Goal: Find contact information: Find contact information

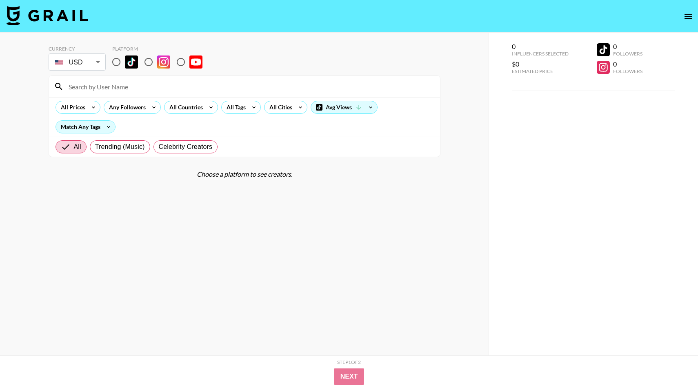
click at [117, 65] on input "radio" at bounding box center [116, 61] width 17 height 17
radio input "true"
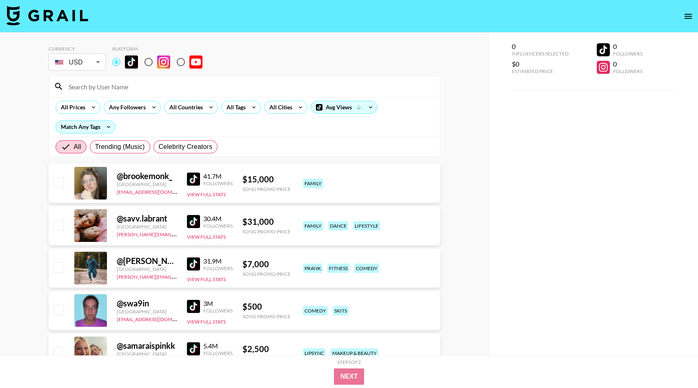
click at [119, 79] on div at bounding box center [244, 86] width 391 height 21
click at [111, 96] on div at bounding box center [244, 86] width 391 height 21
click at [115, 89] on input at bounding box center [249, 86] width 371 height 13
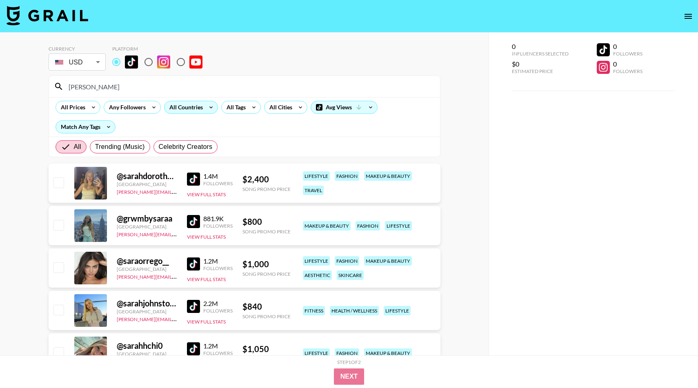
type input "[PERSON_NAME]"
click at [206, 109] on icon at bounding box center [211, 107] width 13 height 12
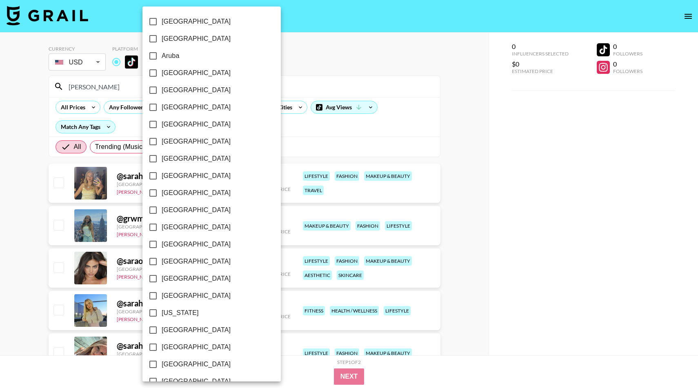
scroll to position [564, 0]
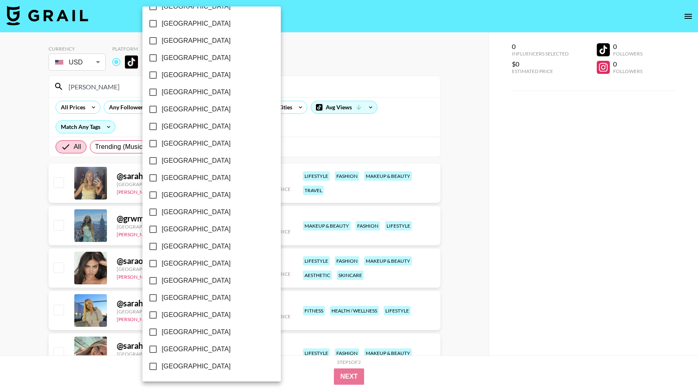
click at [173, 331] on span "[GEOGRAPHIC_DATA]" at bounding box center [196, 332] width 69 height 10
click at [162, 331] on input "[GEOGRAPHIC_DATA]" at bounding box center [153, 332] width 17 height 17
checkbox input "true"
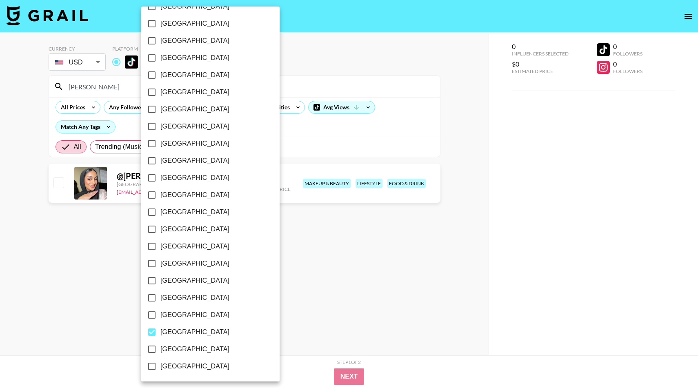
click at [258, 42] on div at bounding box center [349, 194] width 698 height 388
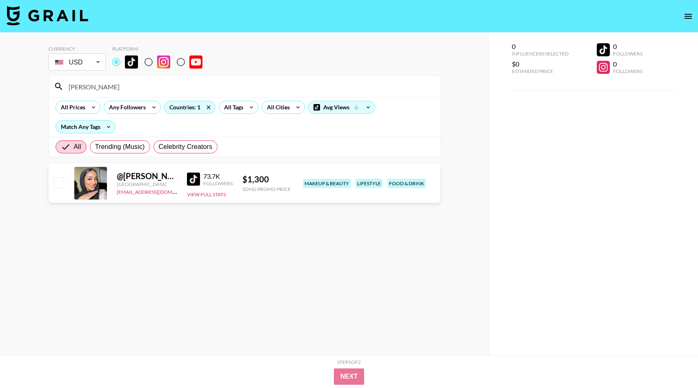
click at [194, 178] on img at bounding box center [193, 179] width 13 height 13
drag, startPoint x: 138, startPoint y: 88, endPoint x: 0, endPoint y: 86, distance: 138.0
click at [0, 86] on div "Currency USD USD ​ Platform [PERSON_NAME] All Prices Any Followers Countries: 1…" at bounding box center [244, 211] width 489 height 356
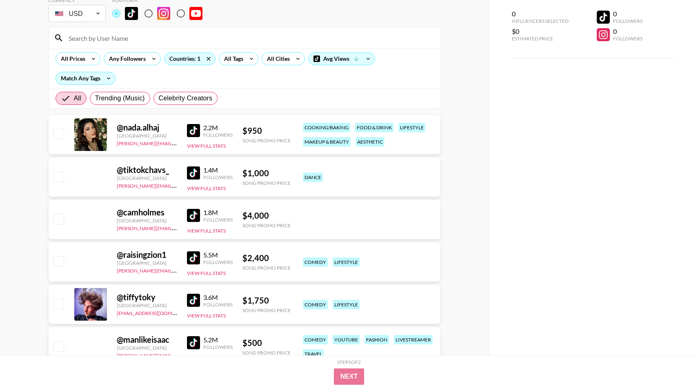
scroll to position [51, 0]
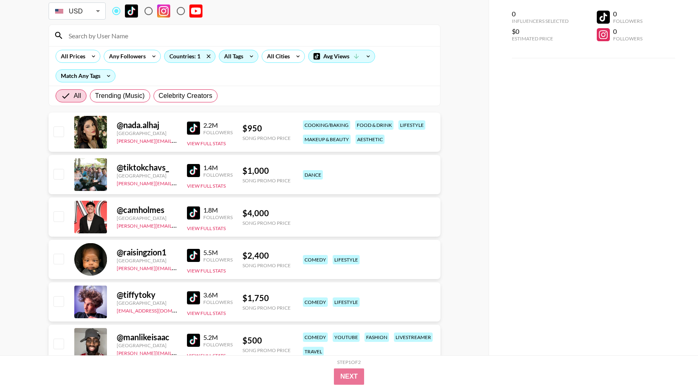
click at [240, 59] on div "All Tags" at bounding box center [232, 56] width 26 height 12
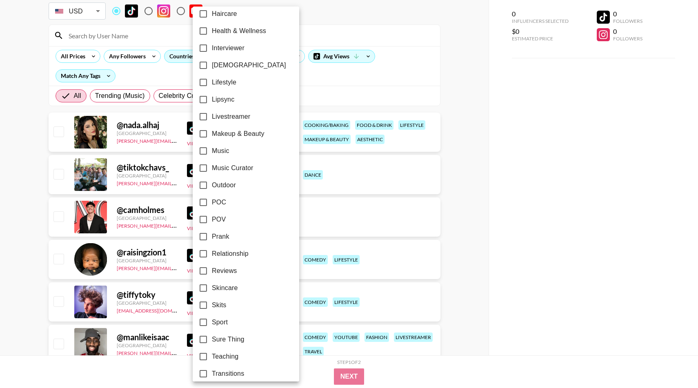
scroll to position [350, 0]
click at [243, 138] on span "Makeup & Beauty" at bounding box center [238, 135] width 53 height 10
click at [212, 138] on input "Makeup & Beauty" at bounding box center [203, 134] width 17 height 17
checkbox input "true"
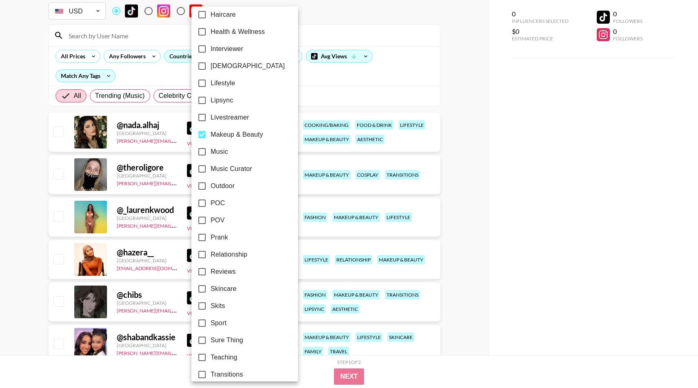
click at [333, 99] on div at bounding box center [349, 194] width 698 height 388
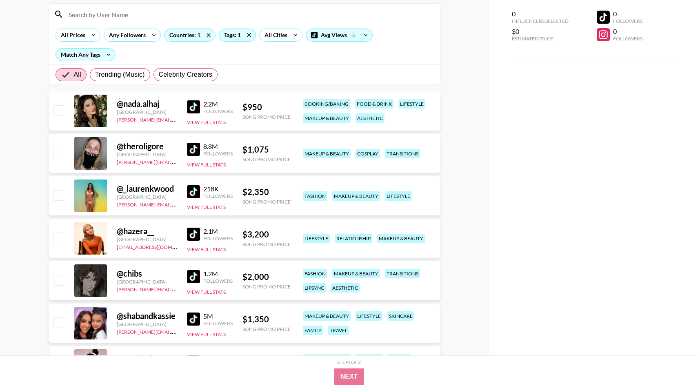
scroll to position [73, 0]
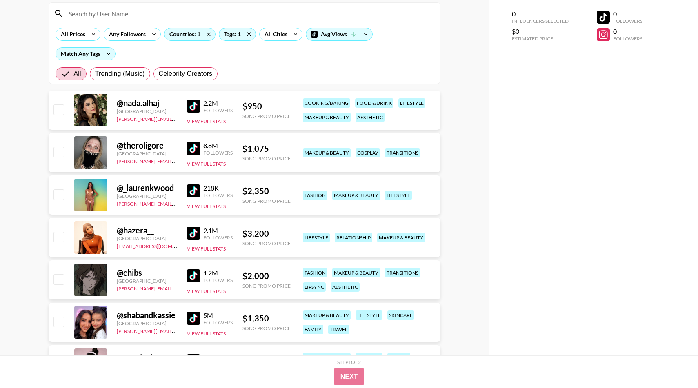
click at [198, 190] on img at bounding box center [193, 191] width 13 height 13
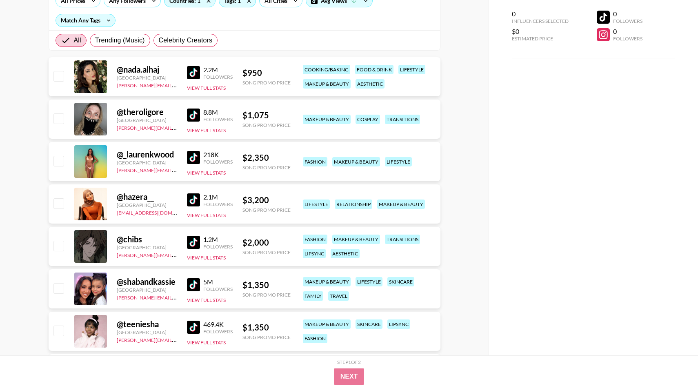
scroll to position [109, 0]
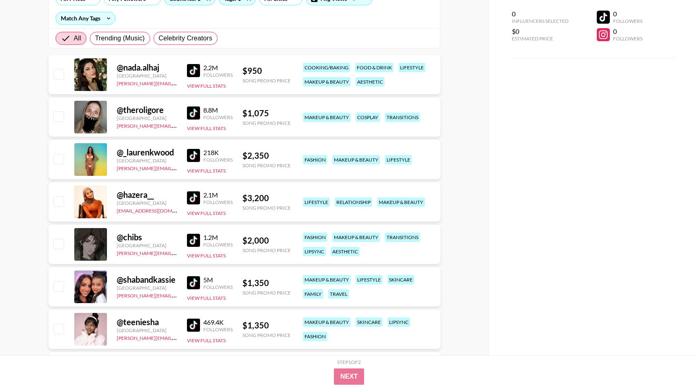
click at [197, 201] on img at bounding box center [193, 197] width 13 height 13
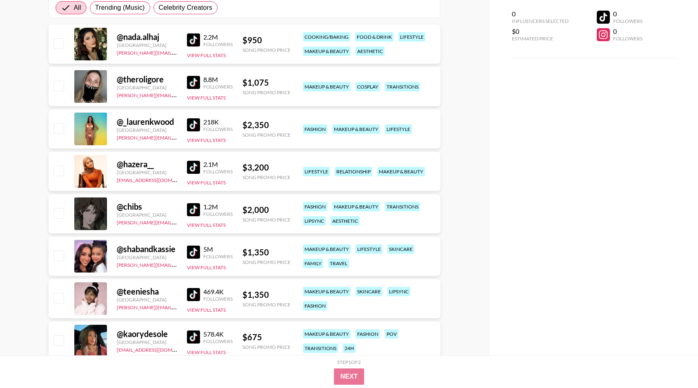
scroll to position [140, 0]
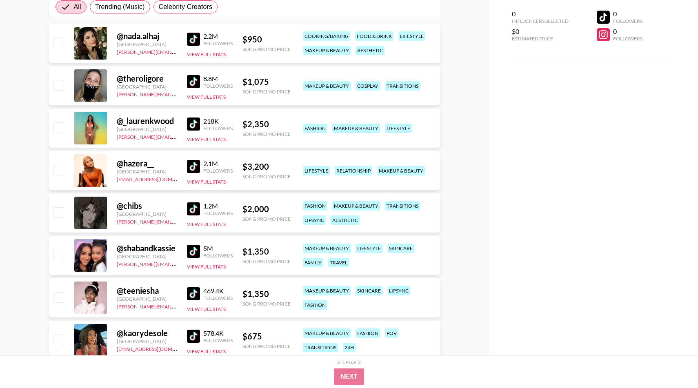
click at [195, 209] on img at bounding box center [193, 208] width 13 height 13
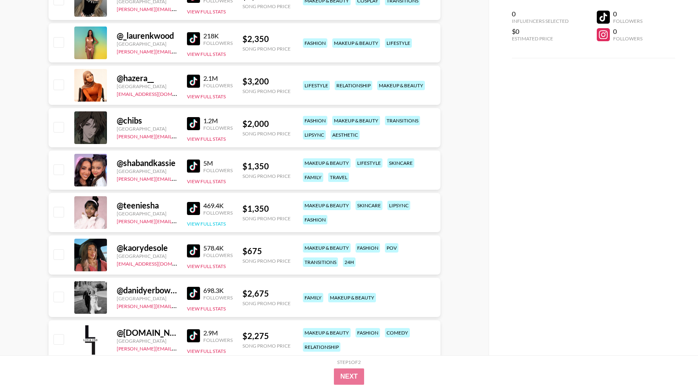
scroll to position [226, 0]
click at [194, 209] on img at bounding box center [193, 208] width 13 height 13
drag, startPoint x: 180, startPoint y: 225, endPoint x: 115, endPoint y: 222, distance: 65.0
click at [115, 222] on div "@ teeniesha [GEOGRAPHIC_DATA] [PERSON_NAME][EMAIL_ADDRESS][DOMAIN_NAME] 469.4K …" at bounding box center [245, 212] width 392 height 39
copy link "[PERSON_NAME][EMAIL_ADDRESS][DOMAIN_NAME]"
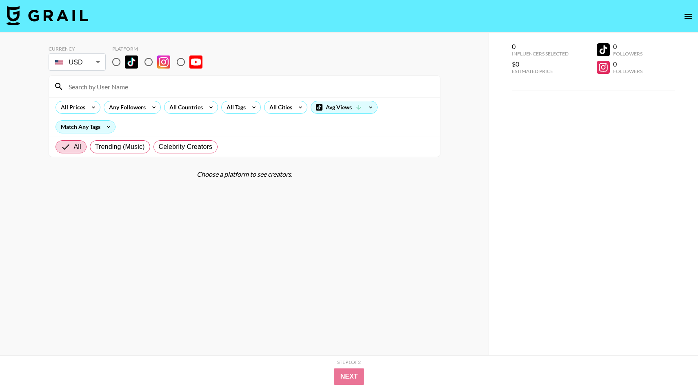
drag, startPoint x: 113, startPoint y: 60, endPoint x: 217, endPoint y: 98, distance: 110.6
click at [113, 60] on input "radio" at bounding box center [116, 61] width 17 height 17
radio input "true"
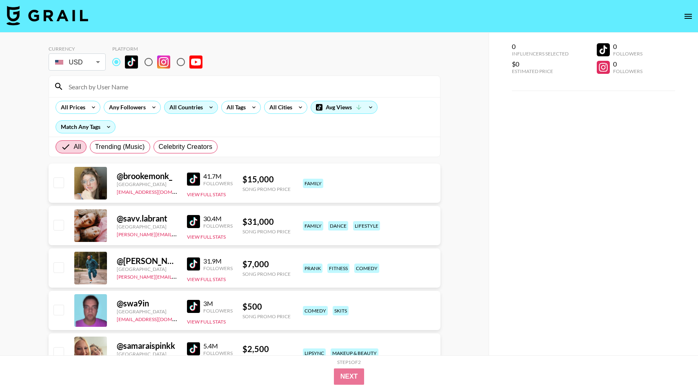
click at [192, 102] on div "All Countries" at bounding box center [185, 107] width 40 height 12
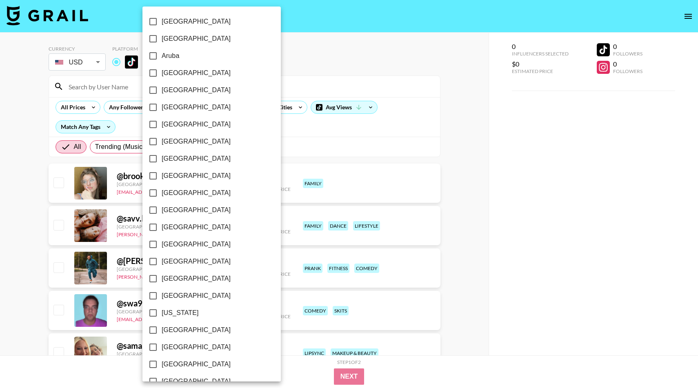
scroll to position [564, 0]
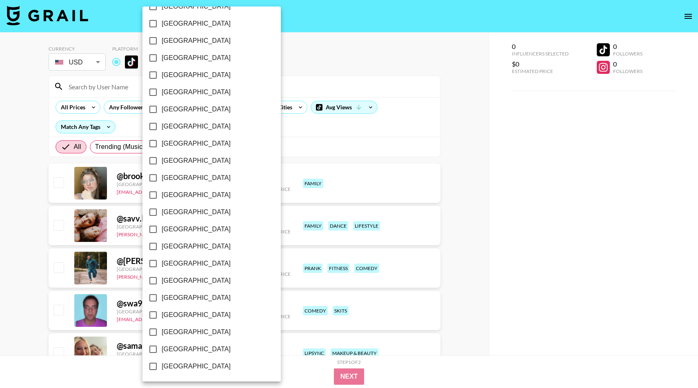
click at [177, 334] on span "[GEOGRAPHIC_DATA]" at bounding box center [196, 332] width 69 height 10
click at [162, 334] on input "[GEOGRAPHIC_DATA]" at bounding box center [153, 332] width 17 height 17
checkbox input "true"
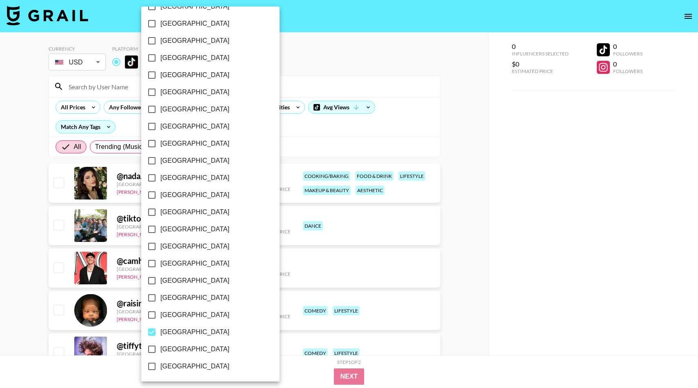
click at [283, 103] on div at bounding box center [349, 194] width 698 height 388
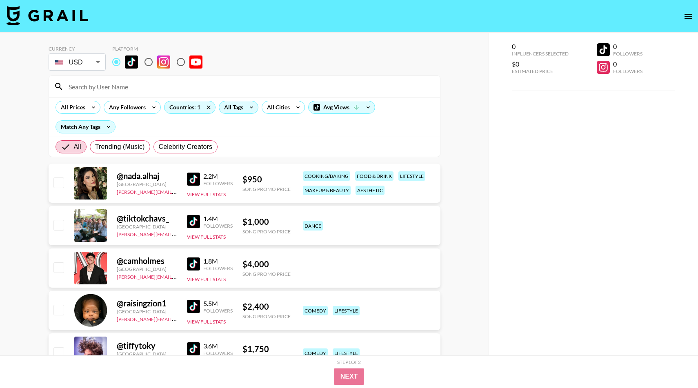
click at [249, 107] on icon at bounding box center [251, 107] width 13 height 12
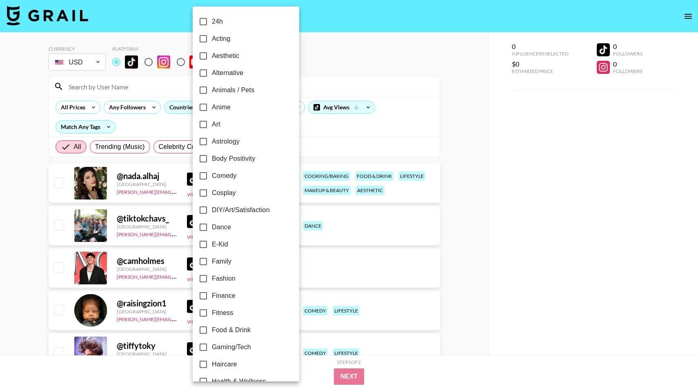
scroll to position [392, 0]
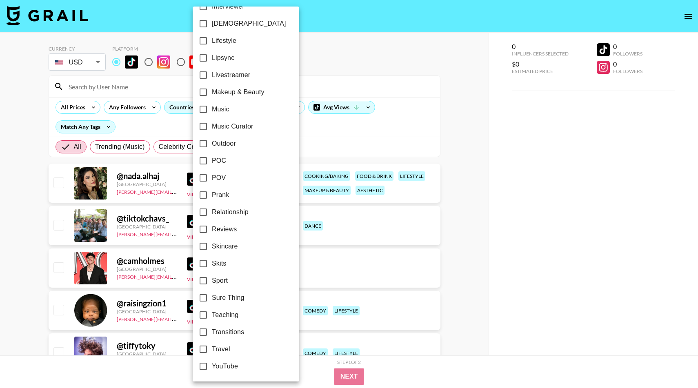
click at [249, 92] on span "Makeup & Beauty" at bounding box center [238, 92] width 53 height 10
click at [212, 92] on input "Makeup & Beauty" at bounding box center [203, 92] width 17 height 17
checkbox input "true"
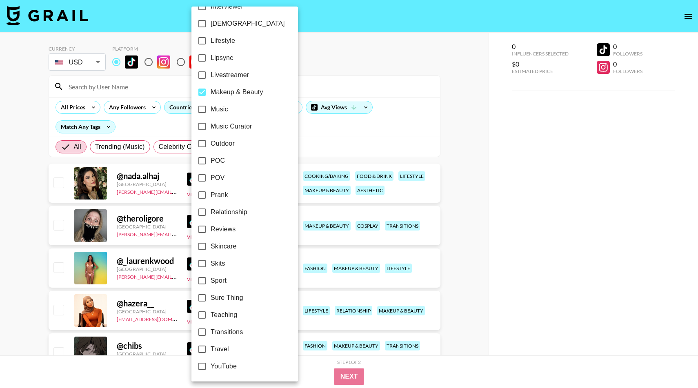
click at [379, 92] on div at bounding box center [349, 194] width 698 height 388
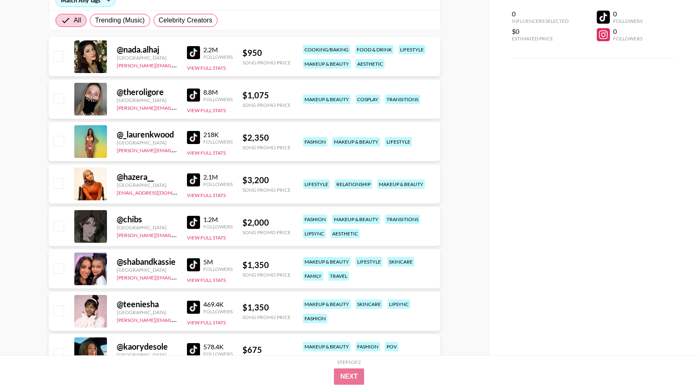
scroll to position [128, 0]
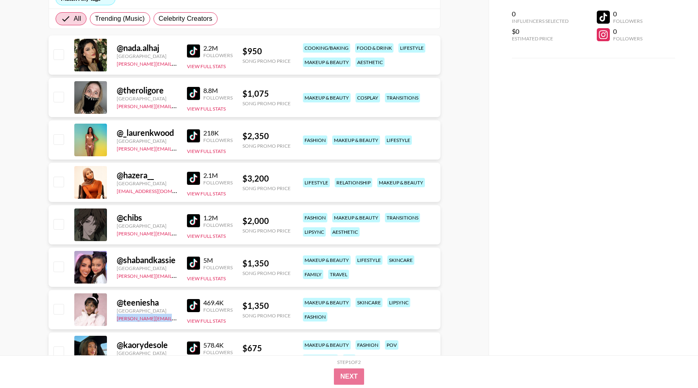
drag, startPoint x: 173, startPoint y: 321, endPoint x: 116, endPoint y: 322, distance: 57.2
click at [117, 322] on div "[PERSON_NAME][EMAIL_ADDRESS][DOMAIN_NAME]" at bounding box center [147, 318] width 60 height 8
copy link "[PERSON_NAME][EMAIL_ADDRESS][DOMAIN_NAME]"
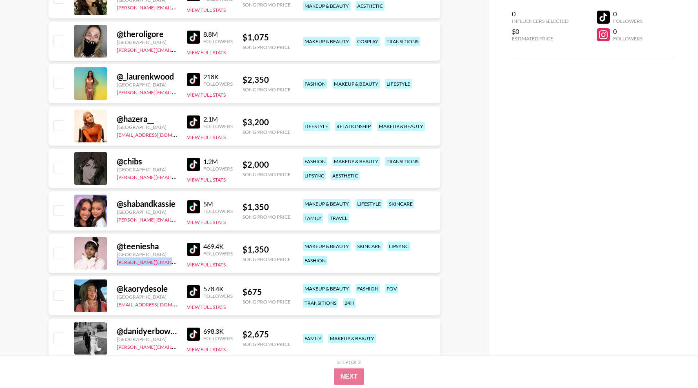
scroll to position [266, 0]
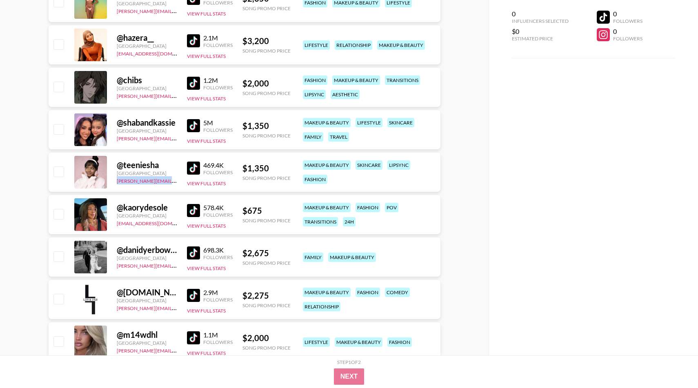
click at [197, 213] on img at bounding box center [193, 210] width 13 height 13
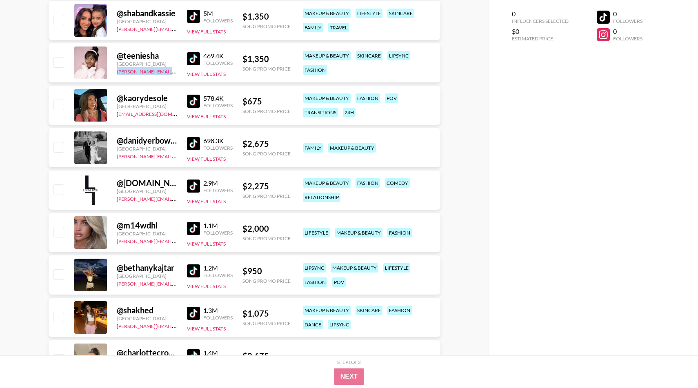
scroll to position [376, 0]
click at [196, 186] on img at bounding box center [193, 185] width 13 height 13
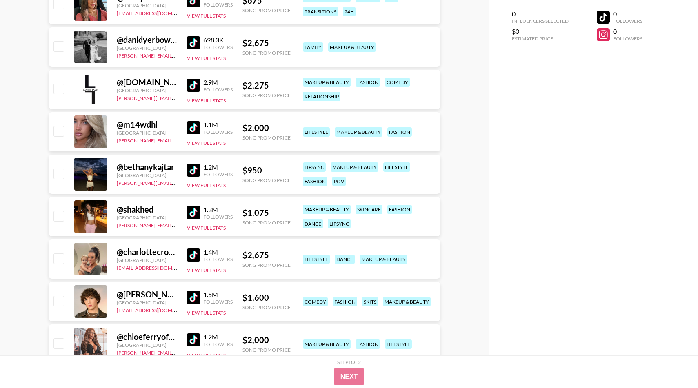
scroll to position [482, 0]
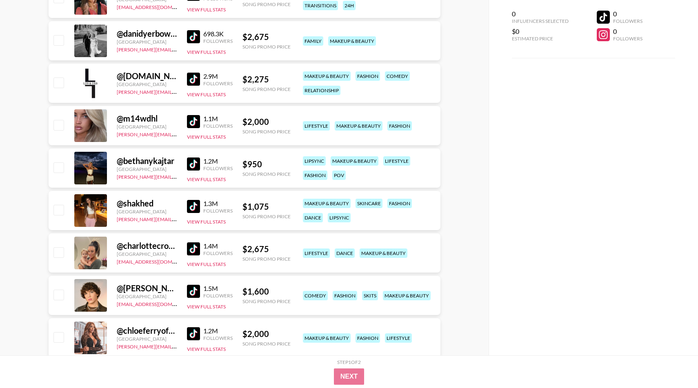
click at [193, 247] on img at bounding box center [193, 248] width 13 height 13
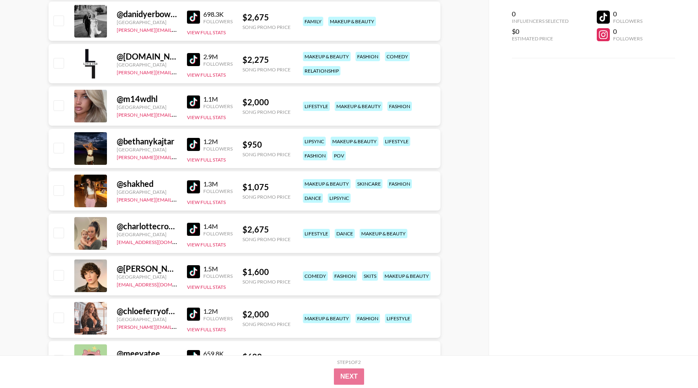
scroll to position [503, 0]
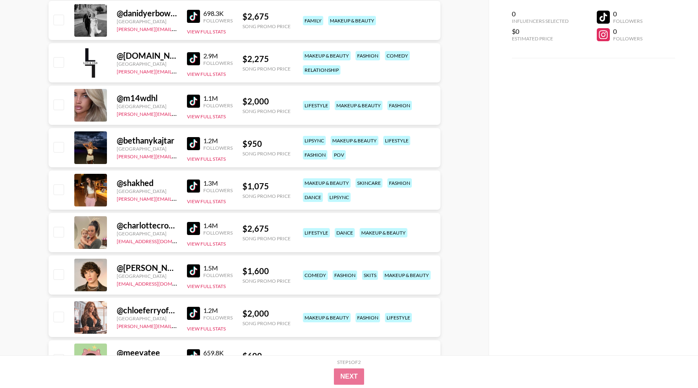
click at [190, 269] on img at bounding box center [193, 271] width 13 height 13
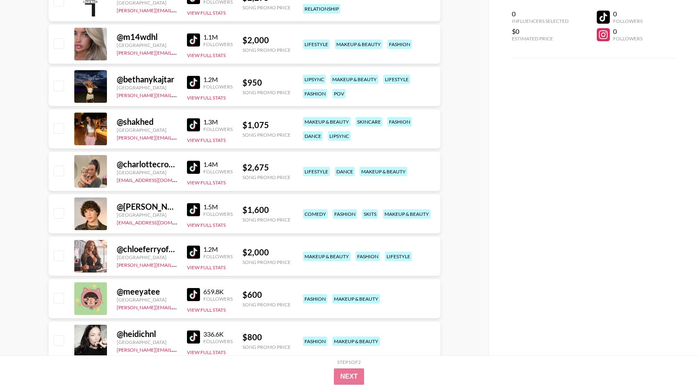
scroll to position [622, 0]
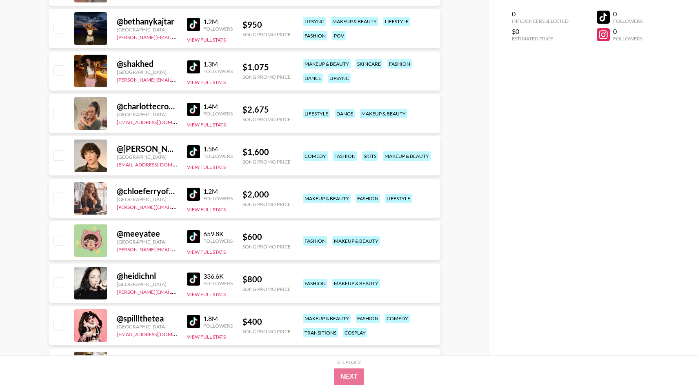
click at [189, 193] on img at bounding box center [193, 194] width 13 height 13
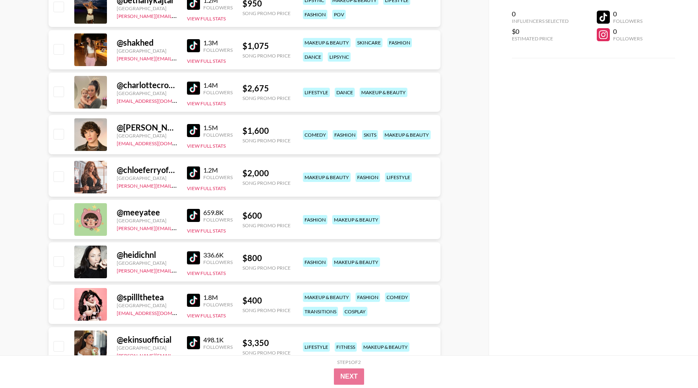
scroll to position [645, 0]
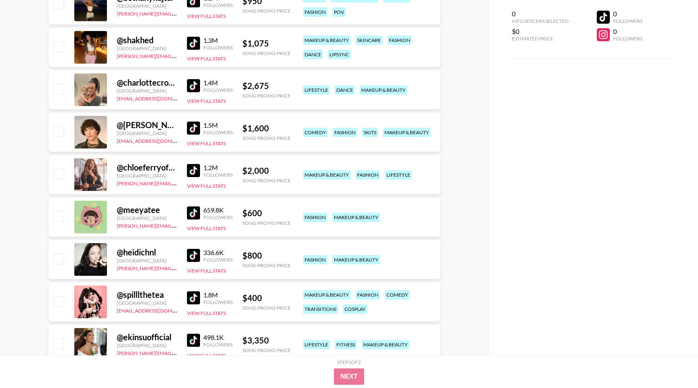
click at [199, 213] on img at bounding box center [193, 213] width 13 height 13
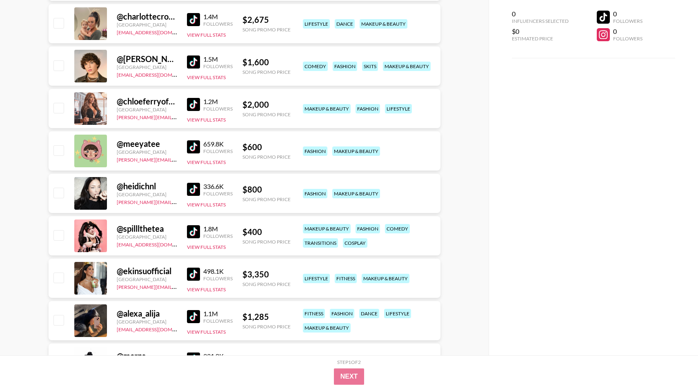
scroll to position [715, 0]
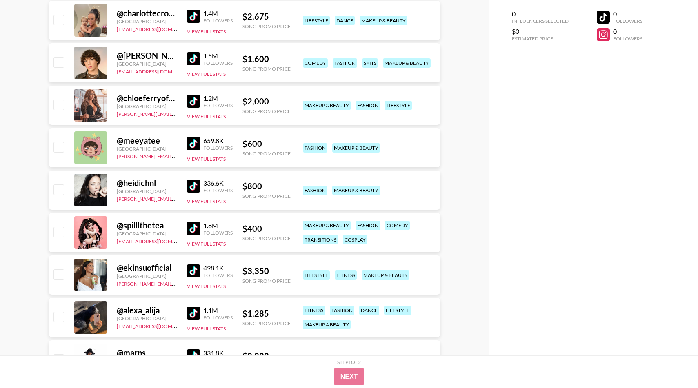
click at [191, 226] on img at bounding box center [193, 228] width 13 height 13
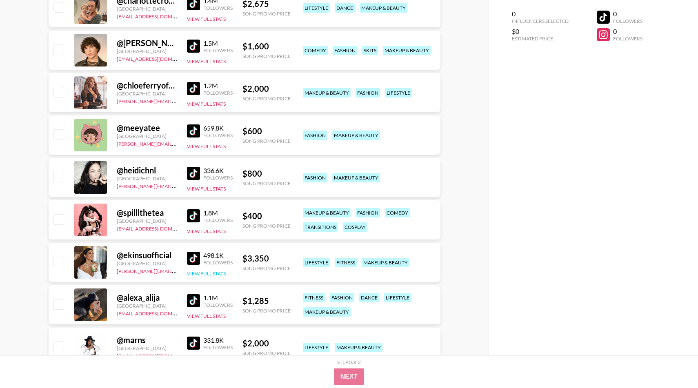
scroll to position [729, 0]
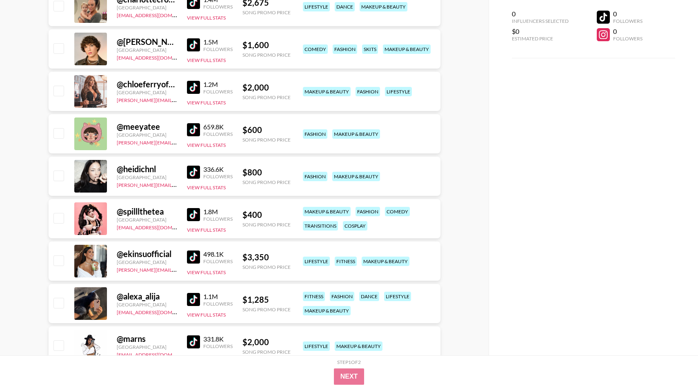
click at [193, 256] on img at bounding box center [193, 257] width 13 height 13
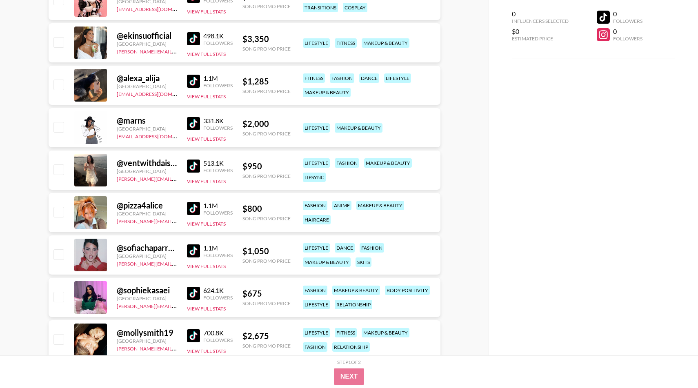
scroll to position [948, 0]
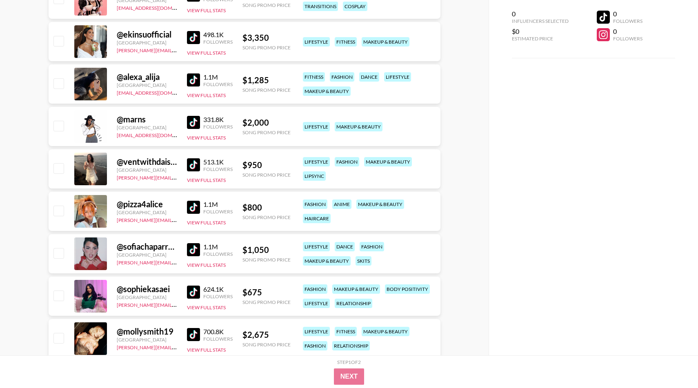
click at [196, 291] on img at bounding box center [193, 292] width 13 height 13
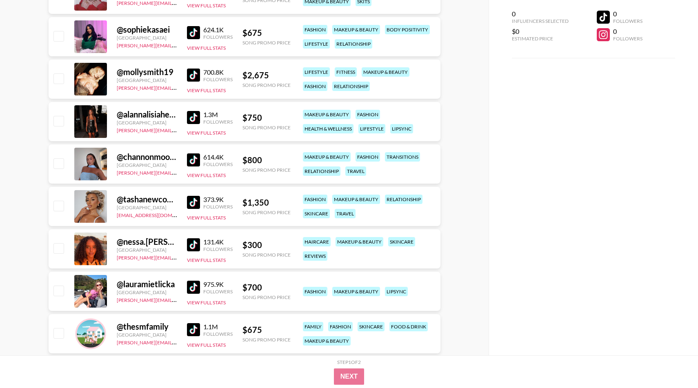
scroll to position [1209, 0]
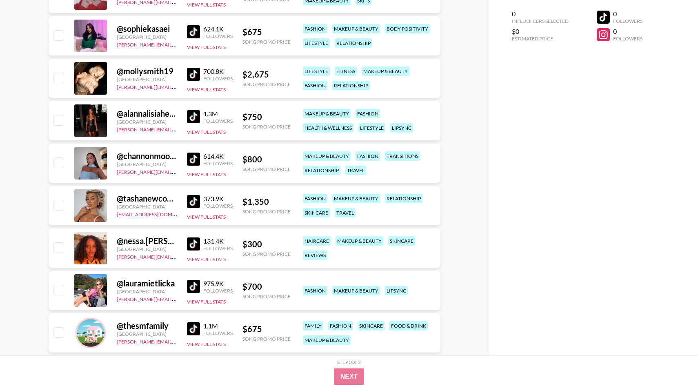
click at [198, 244] on img at bounding box center [193, 244] width 13 height 13
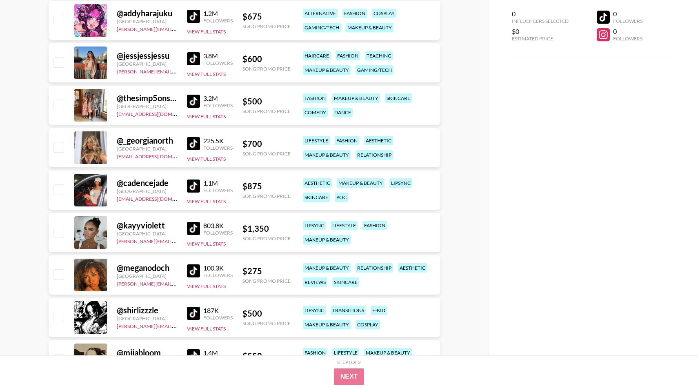
scroll to position [1577, 0]
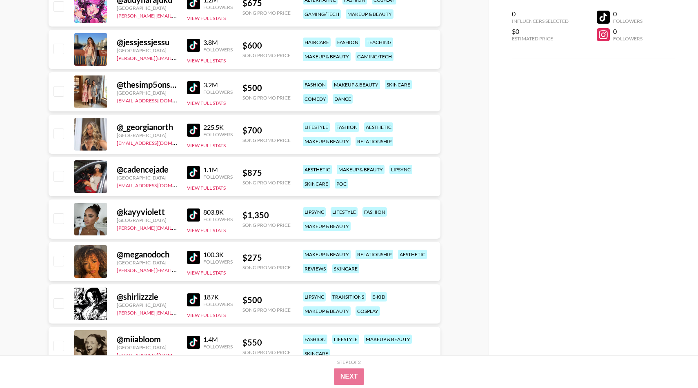
click at [192, 259] on img at bounding box center [193, 257] width 13 height 13
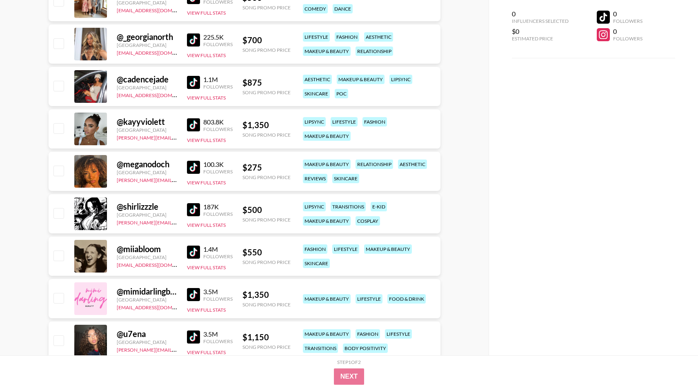
scroll to position [1701, 0]
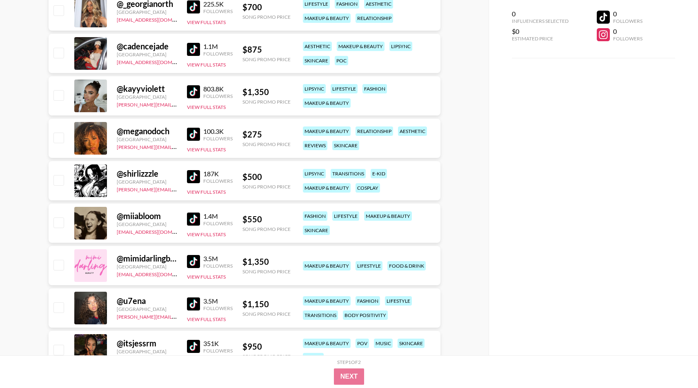
click at [195, 267] on img at bounding box center [193, 261] width 13 height 13
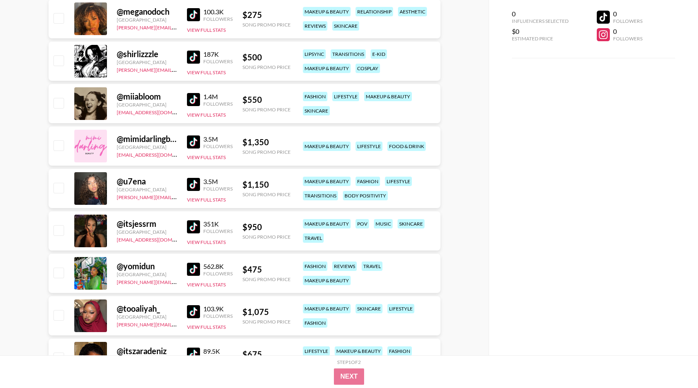
scroll to position [1824, 0]
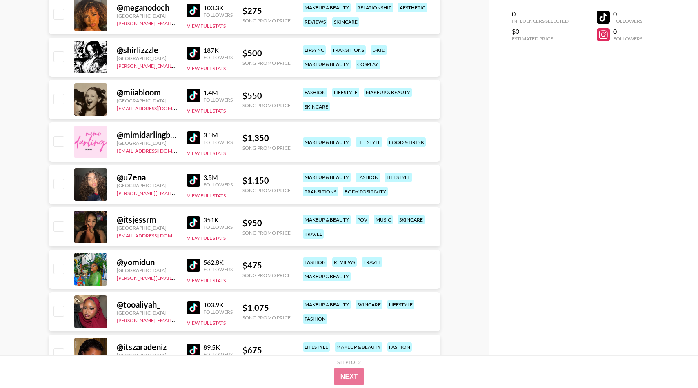
click at [185, 183] on div "@ u7ena United Kingdom charlie@grail-talent.com 3.5M Followers View Full Stats …" at bounding box center [245, 184] width 392 height 39
click at [191, 182] on img at bounding box center [193, 180] width 13 height 13
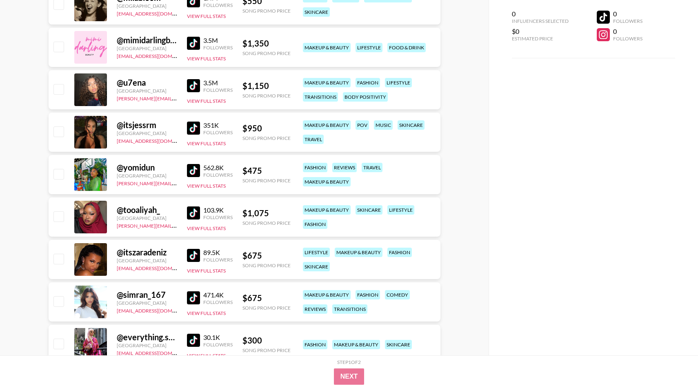
scroll to position [1919, 0]
click at [189, 129] on img at bounding box center [193, 127] width 13 height 13
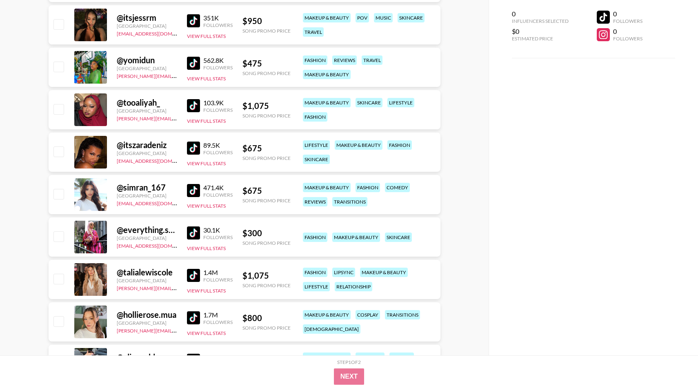
scroll to position [2026, 0]
click at [189, 105] on img at bounding box center [193, 106] width 13 height 13
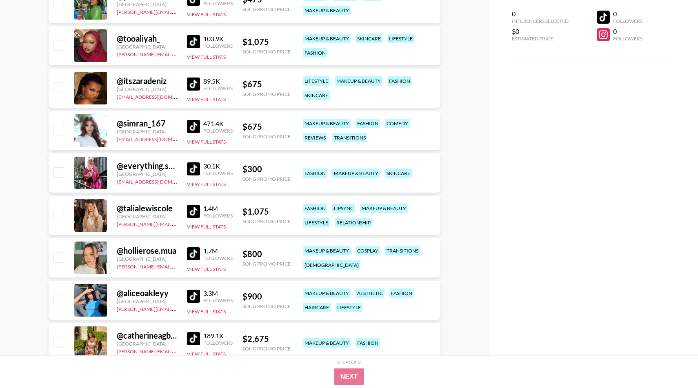
scroll to position [2115, 0]
